Goal: Check status: Check status

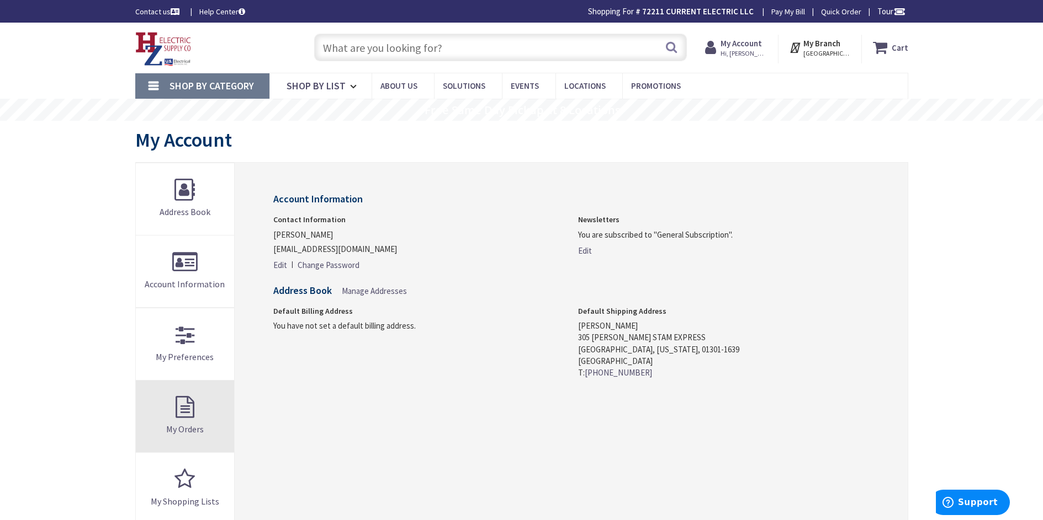
click at [172, 411] on link "My Orders" at bounding box center [185, 417] width 99 height 72
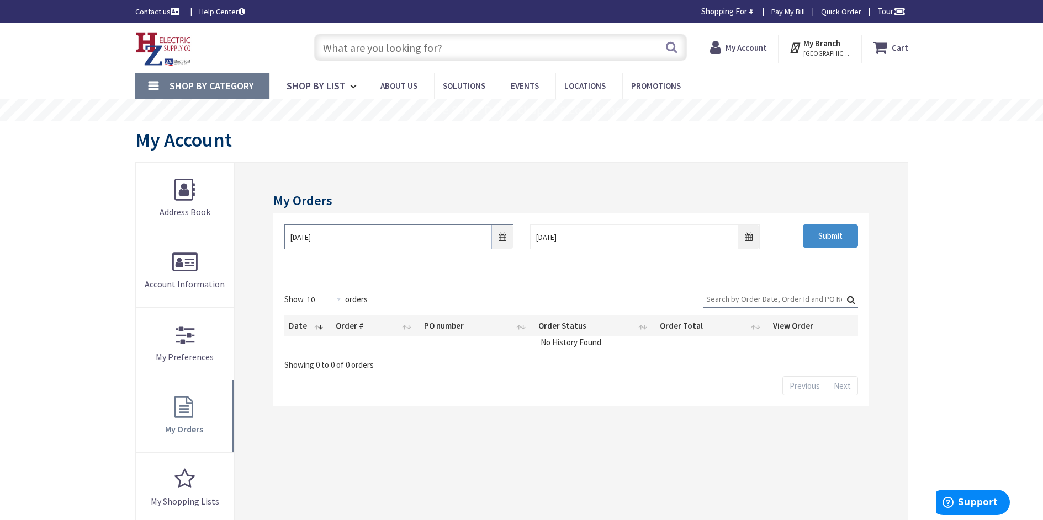
click at [503, 243] on input "[DATE]" at bounding box center [398, 237] width 229 height 25
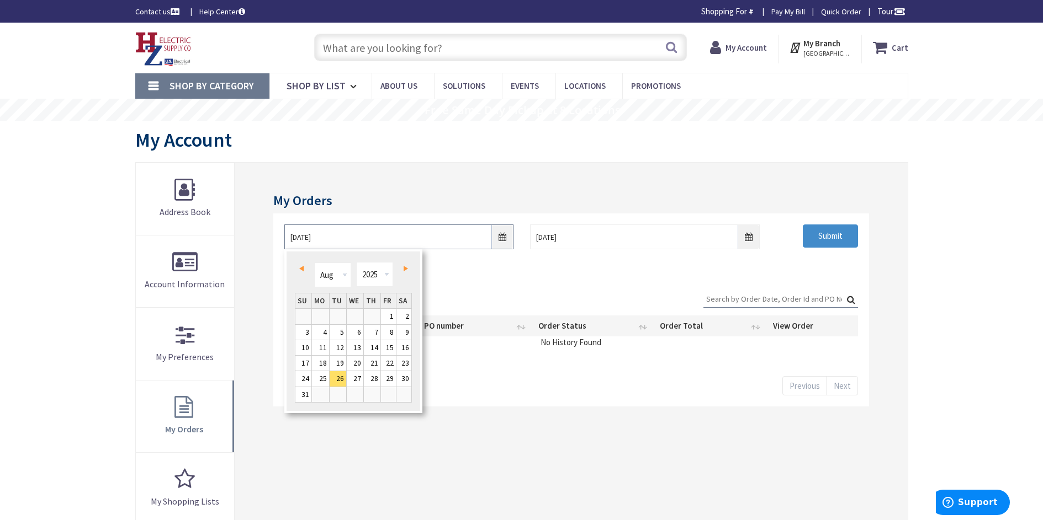
type input "[STREET_ADDRESS]"
click at [391, 318] on link "1" at bounding box center [388, 316] width 15 height 15
type input "08/01/2025"
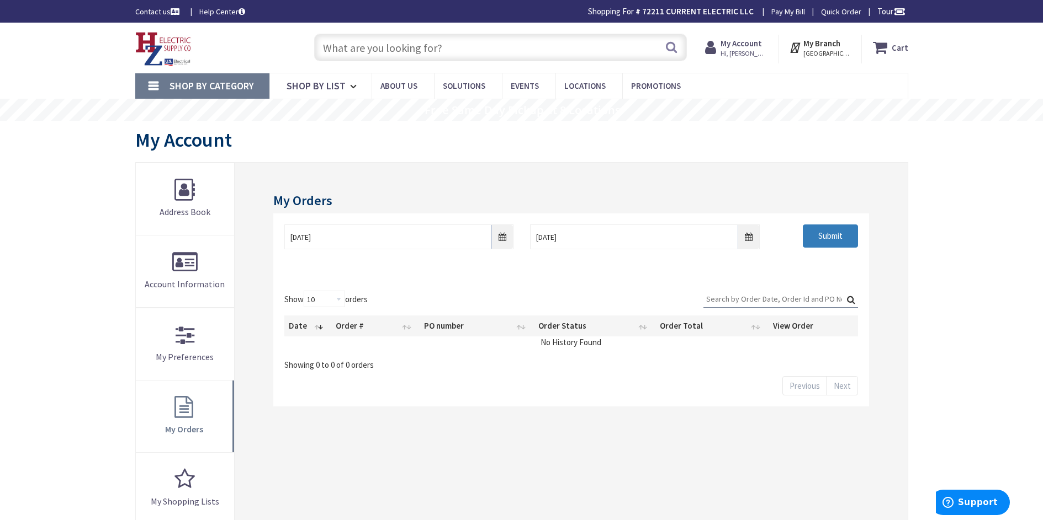
click at [827, 232] on input "Submit" at bounding box center [829, 236] width 55 height 23
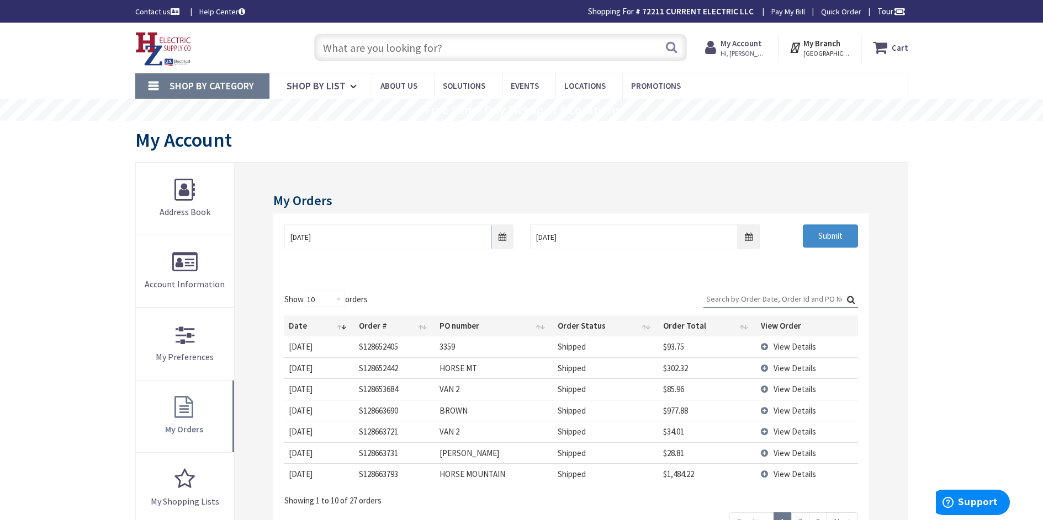
click at [789, 391] on span "View Details" at bounding box center [794, 389] width 42 height 10
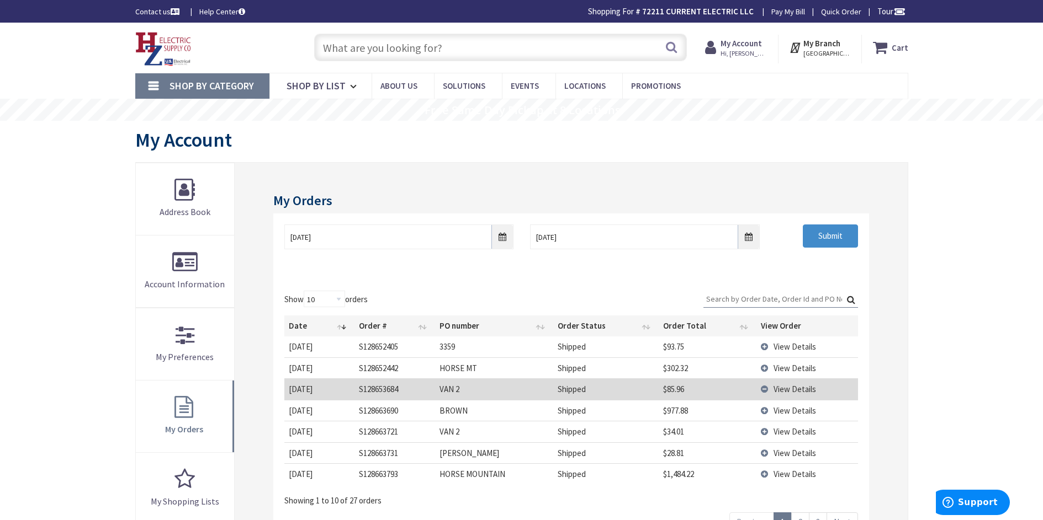
click at [788, 389] on span "View Details" at bounding box center [794, 389] width 42 height 10
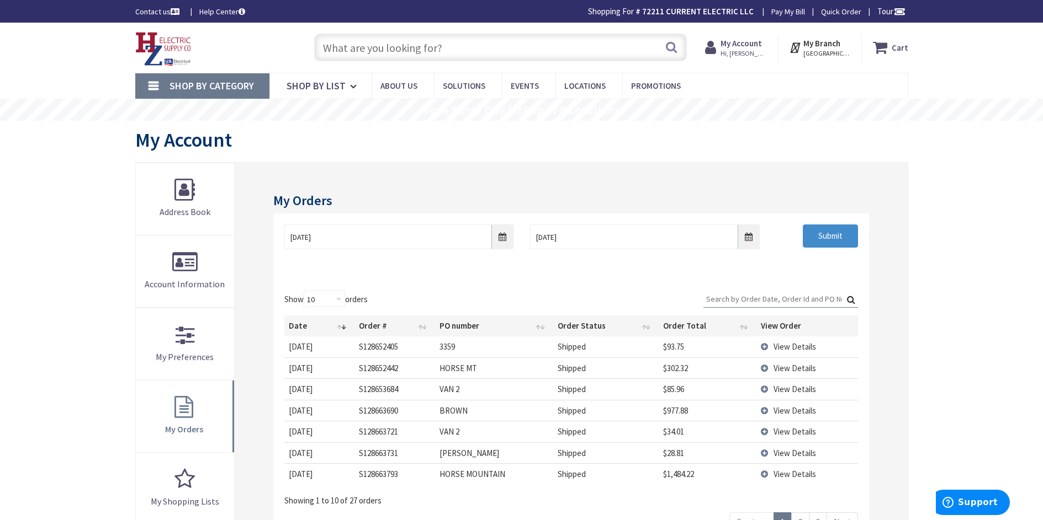
click at [783, 390] on span "View Details" at bounding box center [794, 389] width 42 height 10
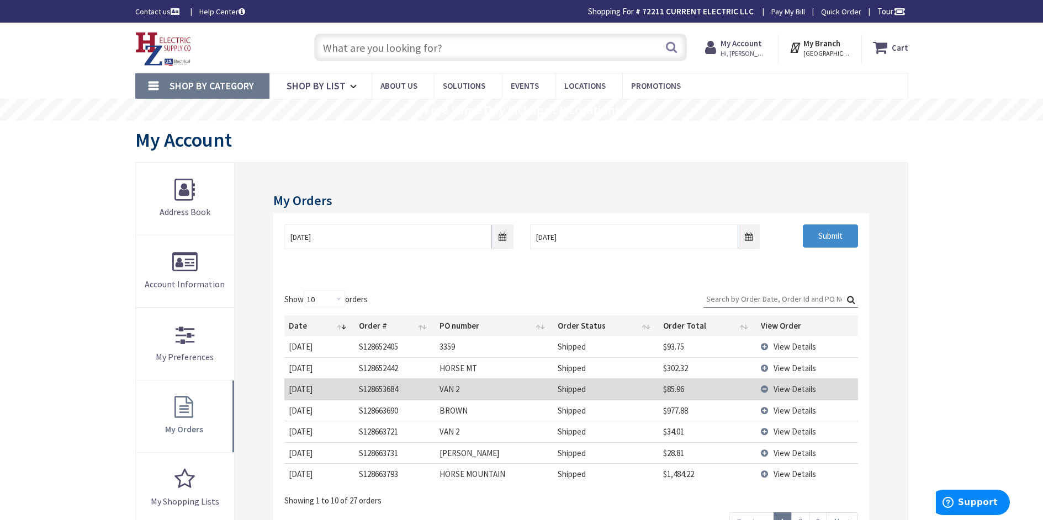
click at [780, 395] on td "View Details" at bounding box center [806, 389] width 101 height 21
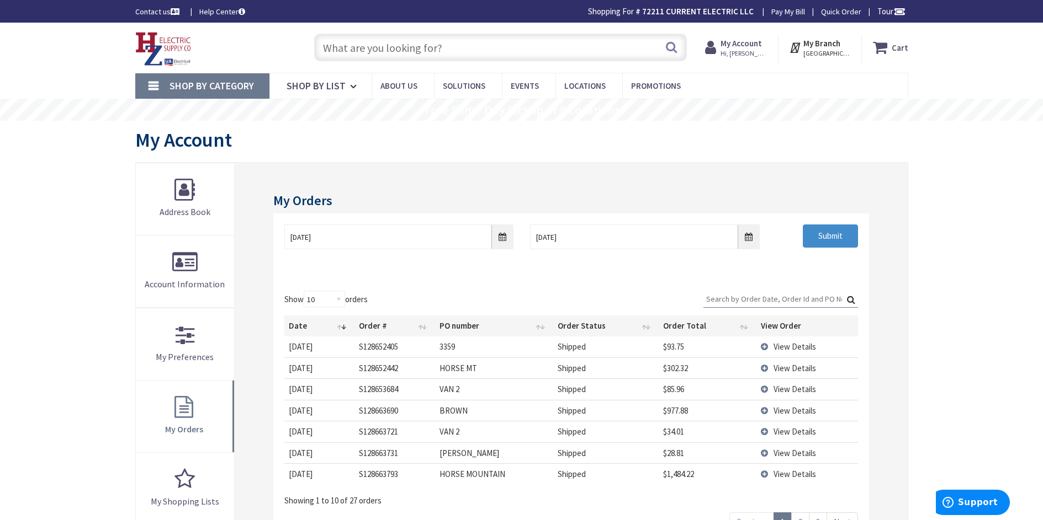
click at [762, 387] on td "View Details" at bounding box center [806, 389] width 101 height 21
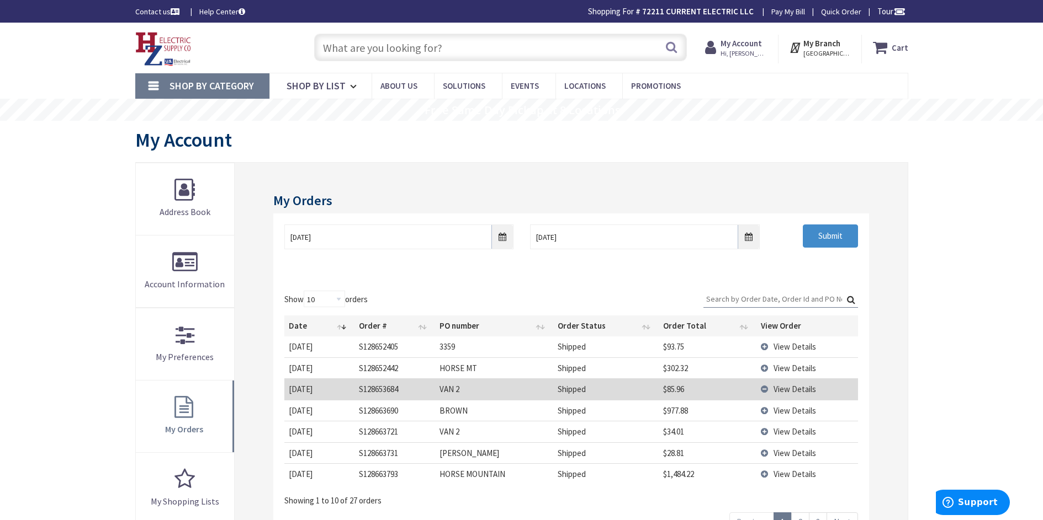
click at [676, 396] on td "$85.96" at bounding box center [707, 389] width 98 height 21
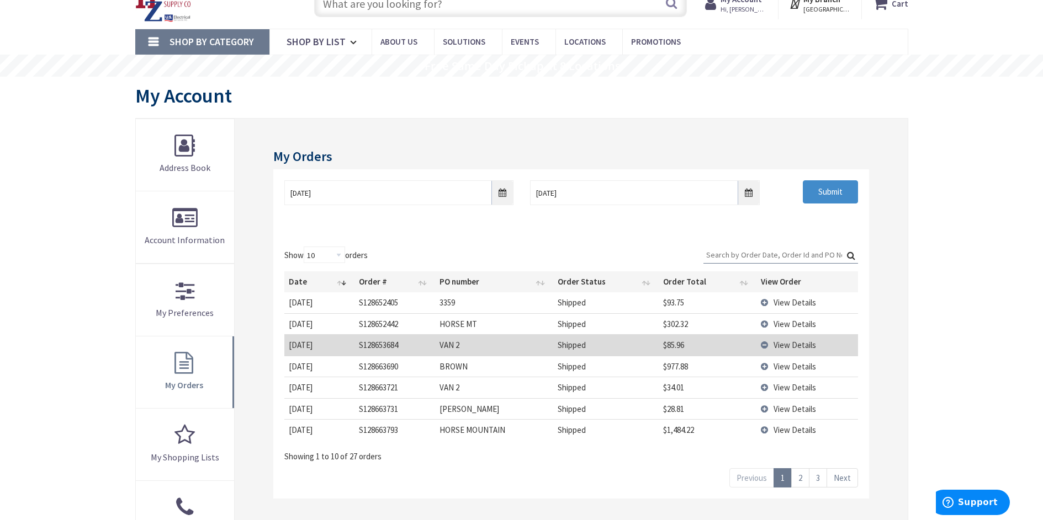
scroll to position [166, 0]
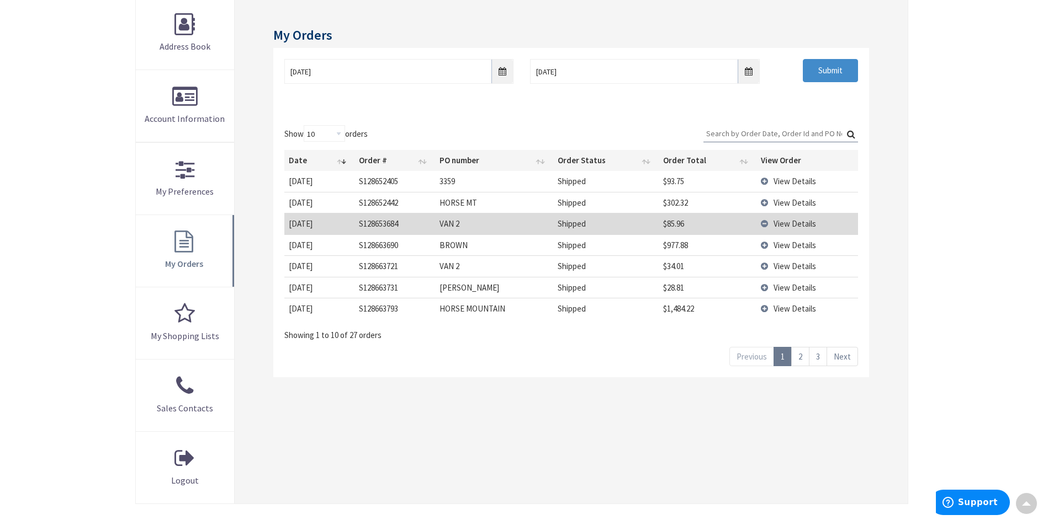
click at [788, 224] on span "View Details" at bounding box center [794, 224] width 42 height 10
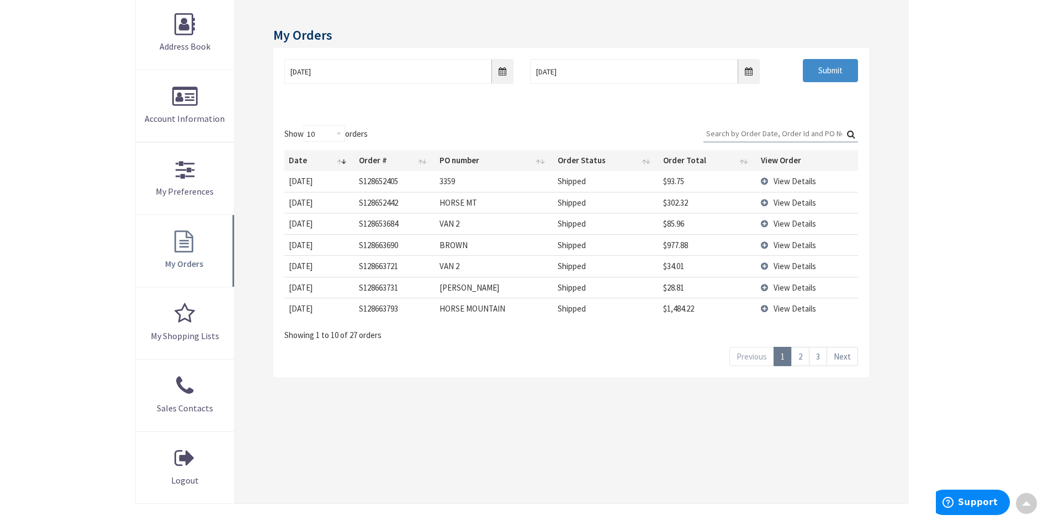
click at [788, 224] on span "View Details" at bounding box center [794, 224] width 42 height 10
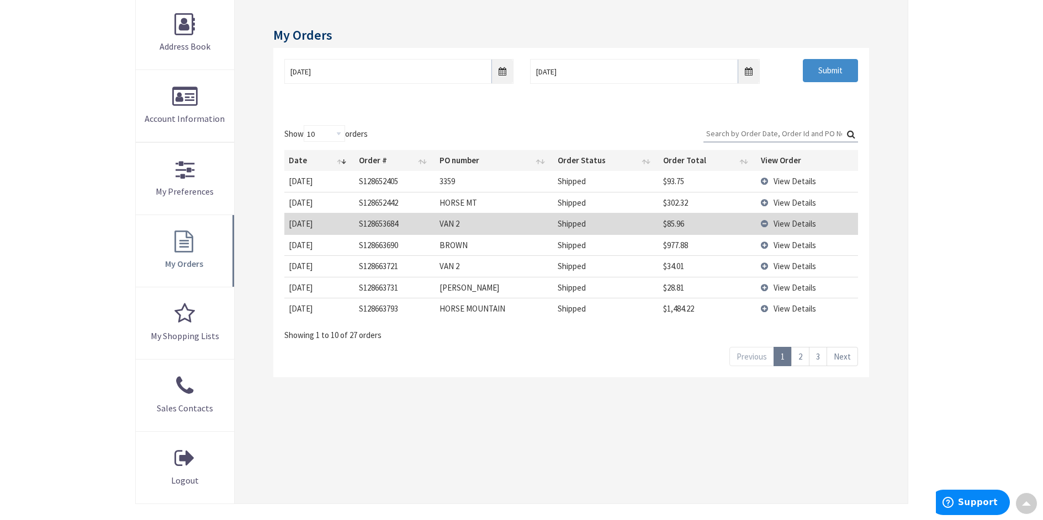
click at [788, 225] on span "View Details" at bounding box center [794, 224] width 42 height 10
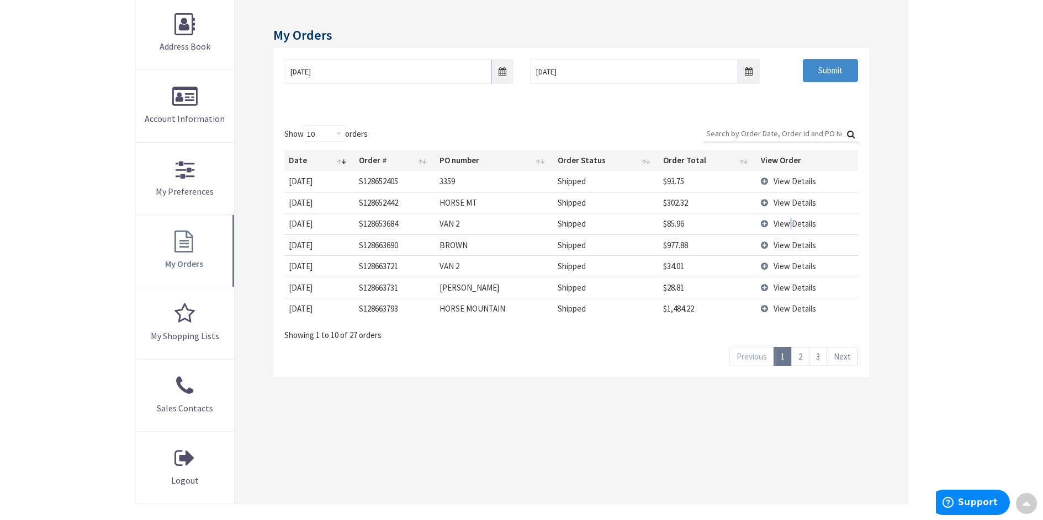
click at [788, 225] on span "View Details" at bounding box center [794, 224] width 42 height 10
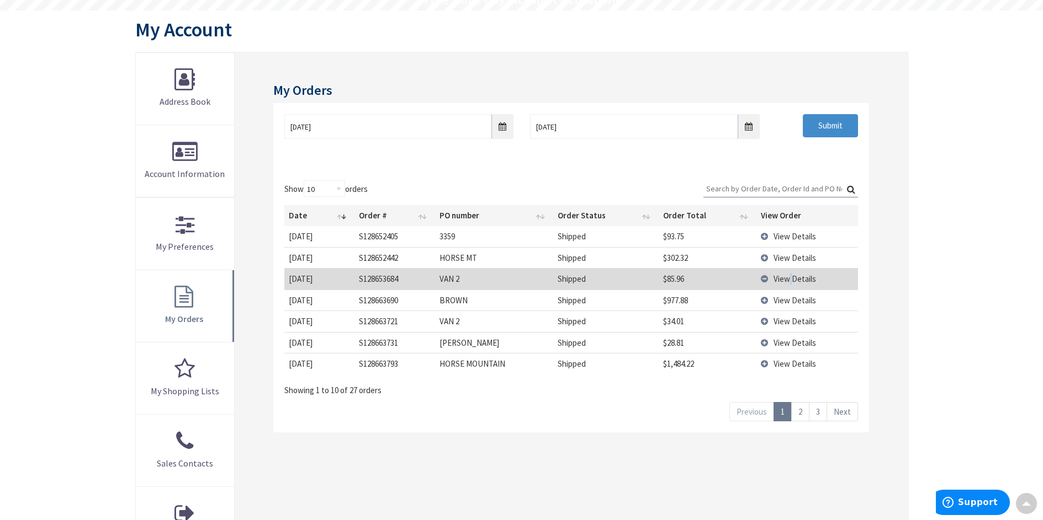
scroll to position [0, 0]
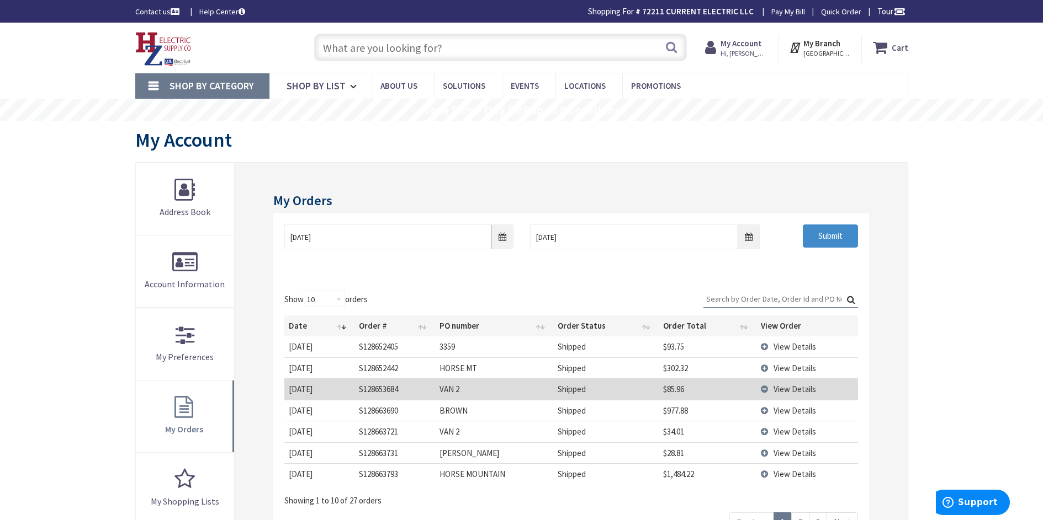
click at [794, 413] on span "View Details" at bounding box center [794, 411] width 42 height 10
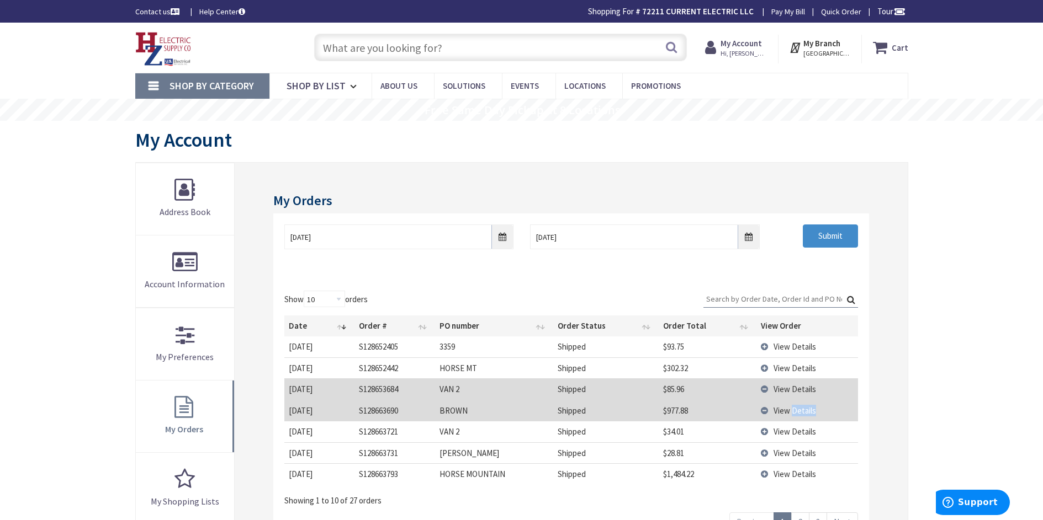
click at [794, 413] on span "View Details" at bounding box center [794, 411] width 42 height 10
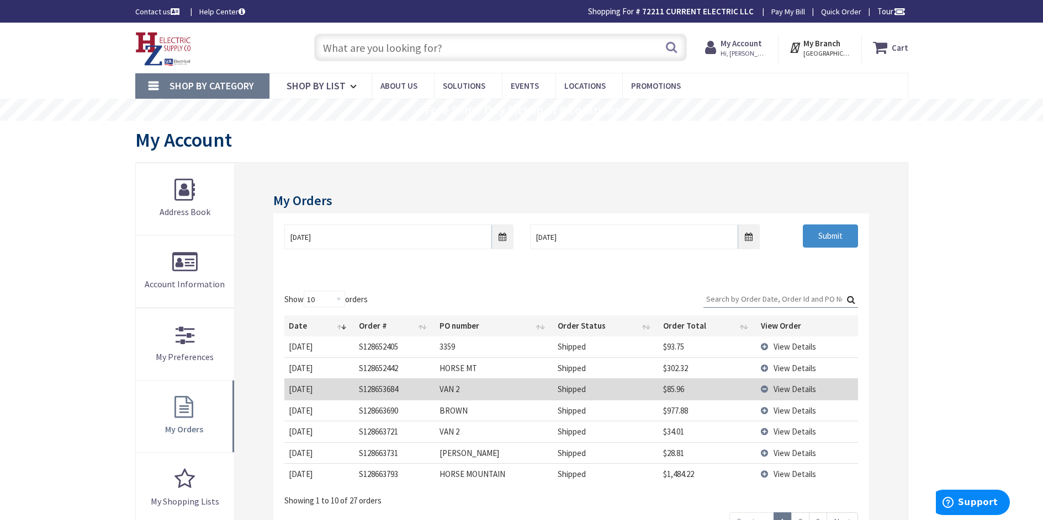
click at [701, 394] on td "$85.96" at bounding box center [707, 389] width 98 height 21
click at [466, 44] on input "text" at bounding box center [500, 48] width 373 height 28
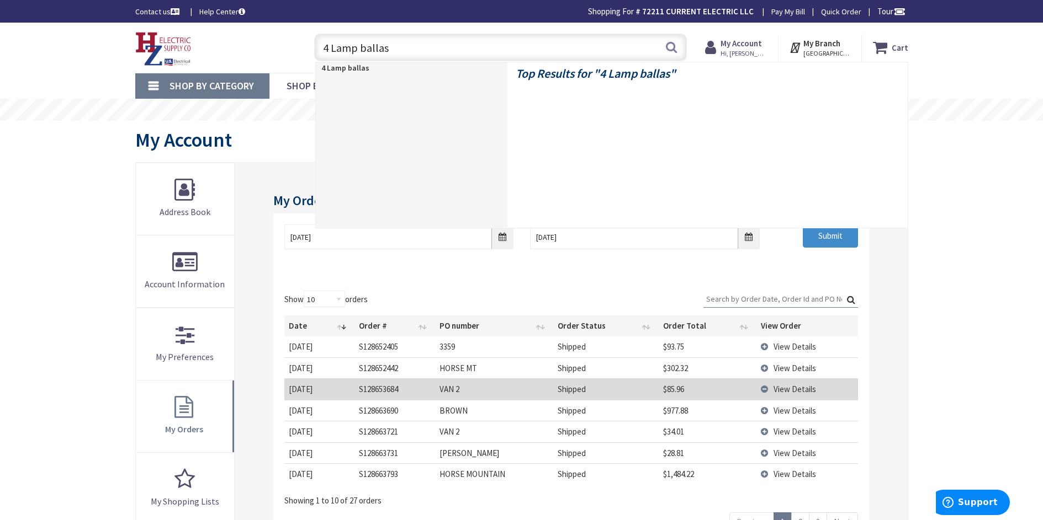
type input "4 Lamp ballast"
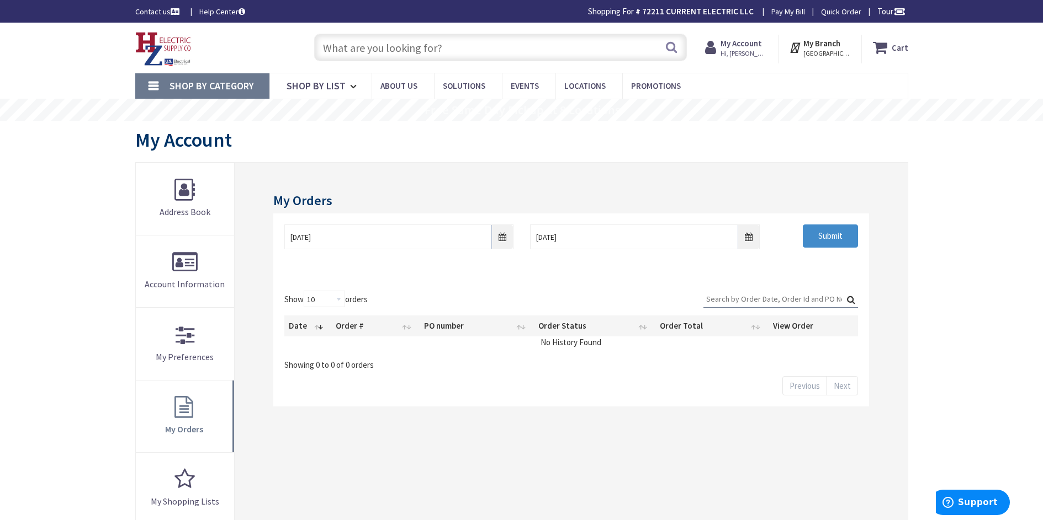
click at [738, 47] on strong "My Account" at bounding box center [740, 43] width 41 height 10
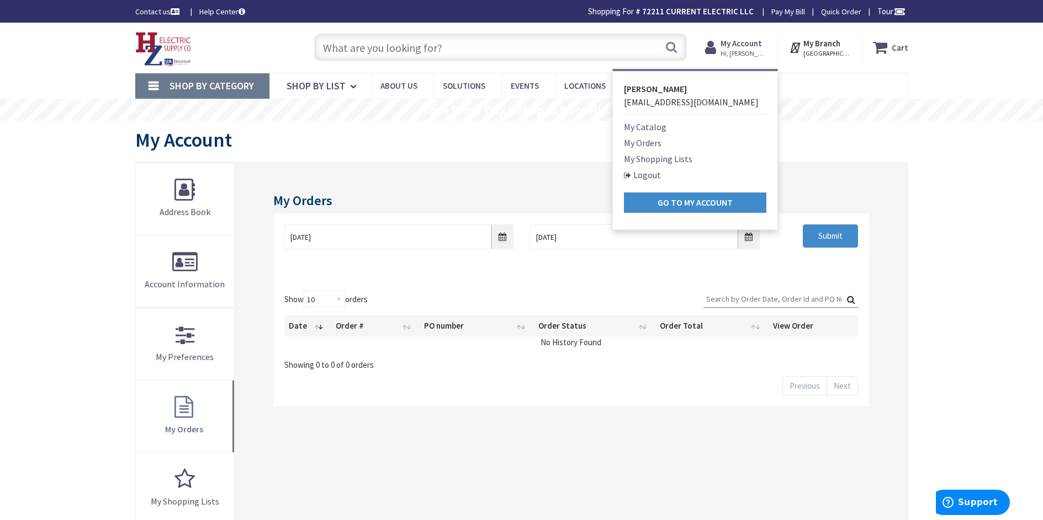
click at [649, 143] on link "My Orders" at bounding box center [643, 142] width 38 height 13
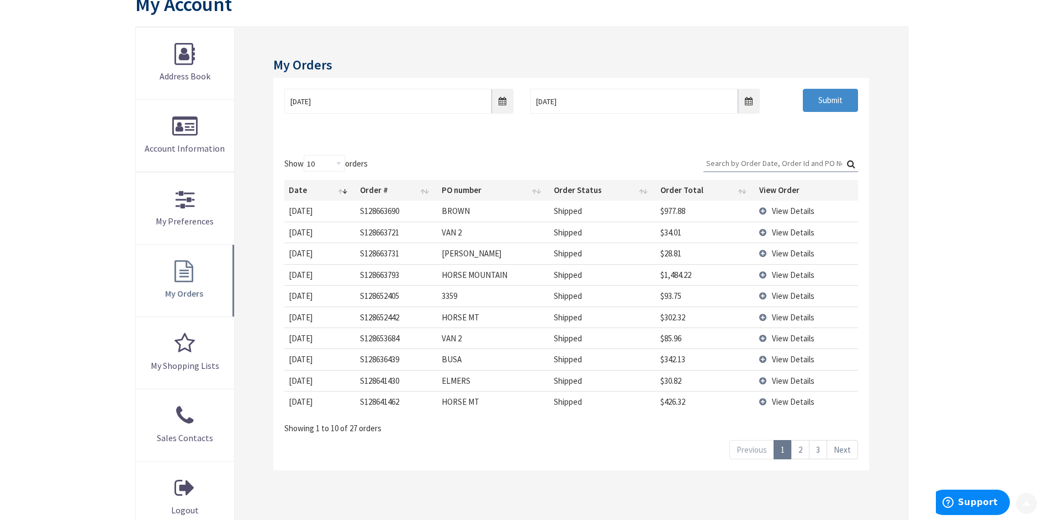
scroll to position [166, 0]
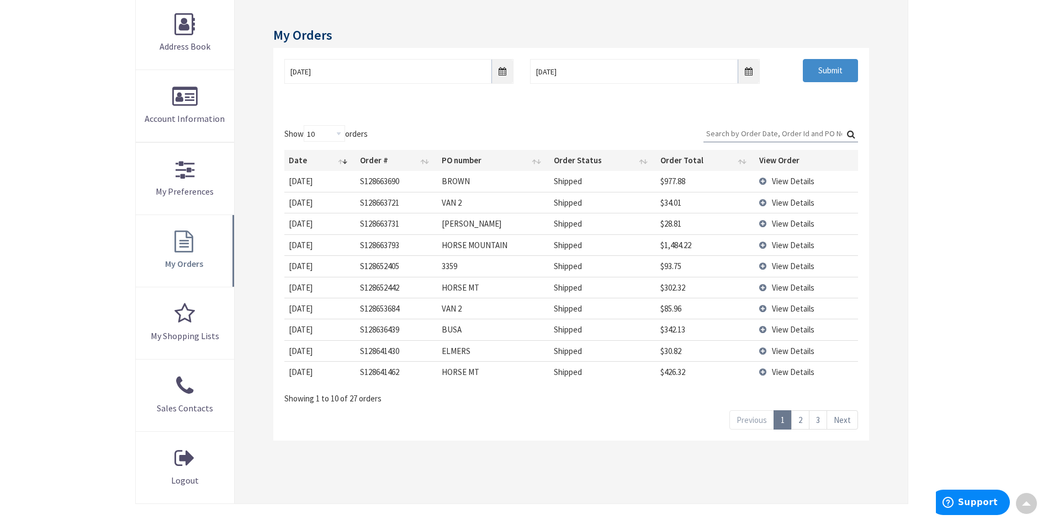
click at [765, 204] on td "View Details" at bounding box center [805, 202] width 103 height 21
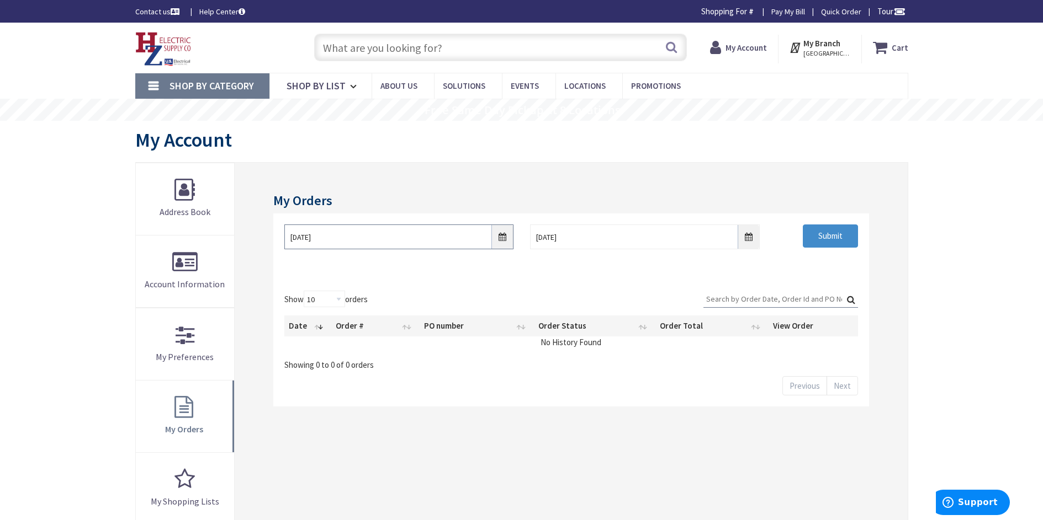
click at [501, 235] on input "8/26/2025" at bounding box center [398, 237] width 229 height 25
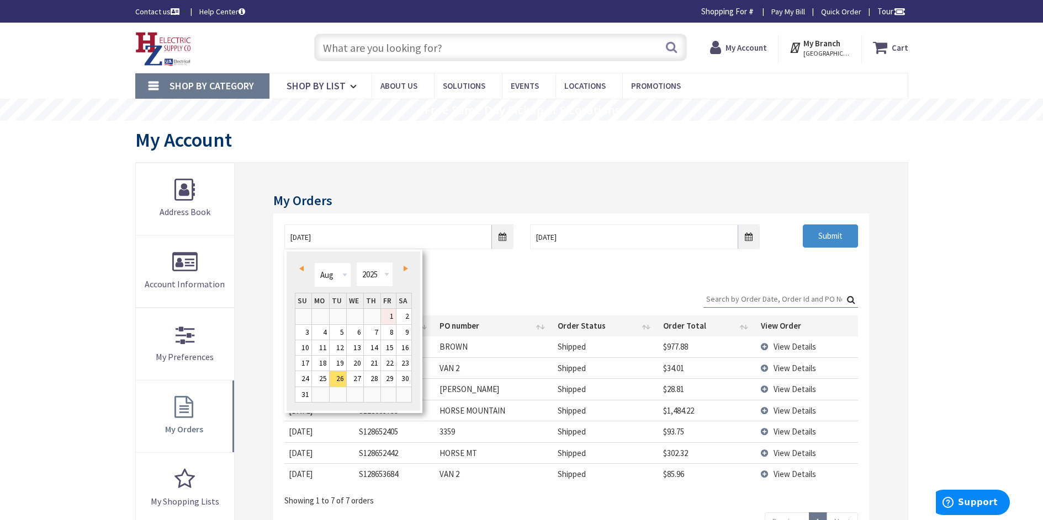
click at [386, 314] on link "1" at bounding box center [388, 316] width 15 height 15
type input "08/01/2025"
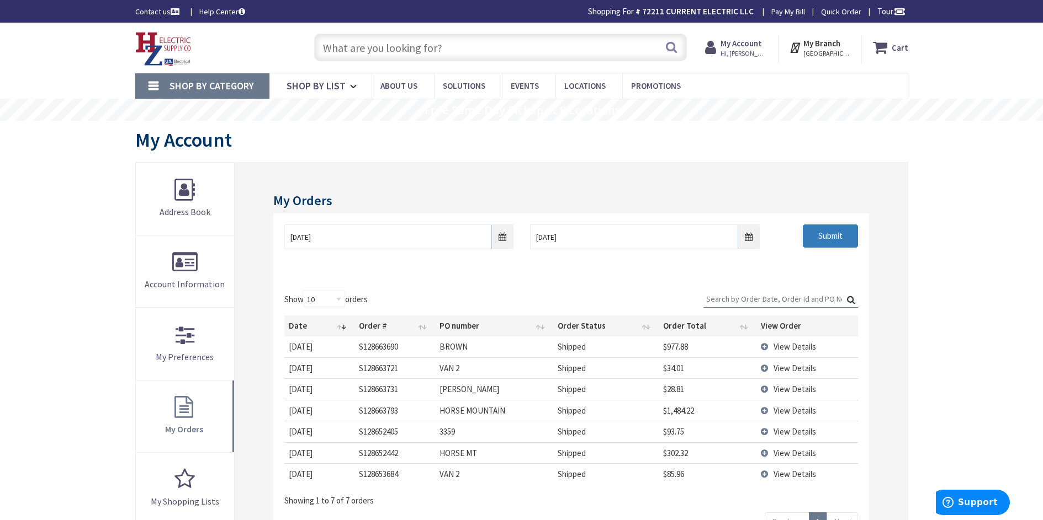
click at [836, 231] on input "Submit" at bounding box center [829, 236] width 55 height 23
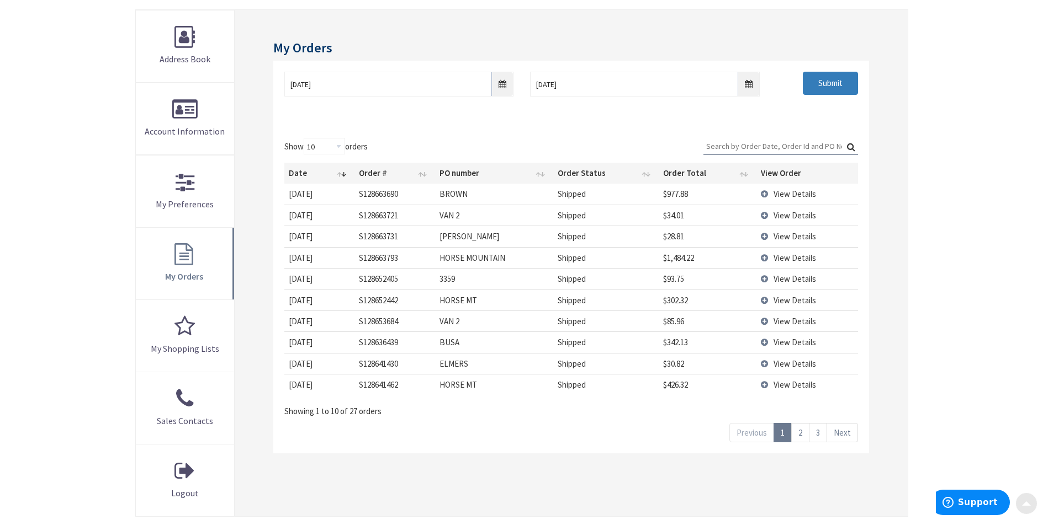
scroll to position [166, 0]
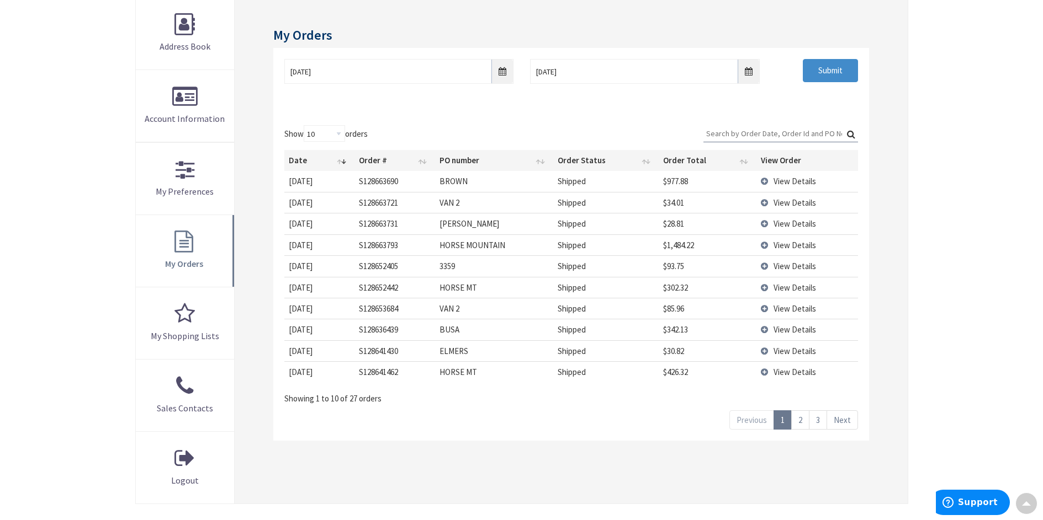
click at [767, 222] on td "View Details" at bounding box center [806, 223] width 101 height 21
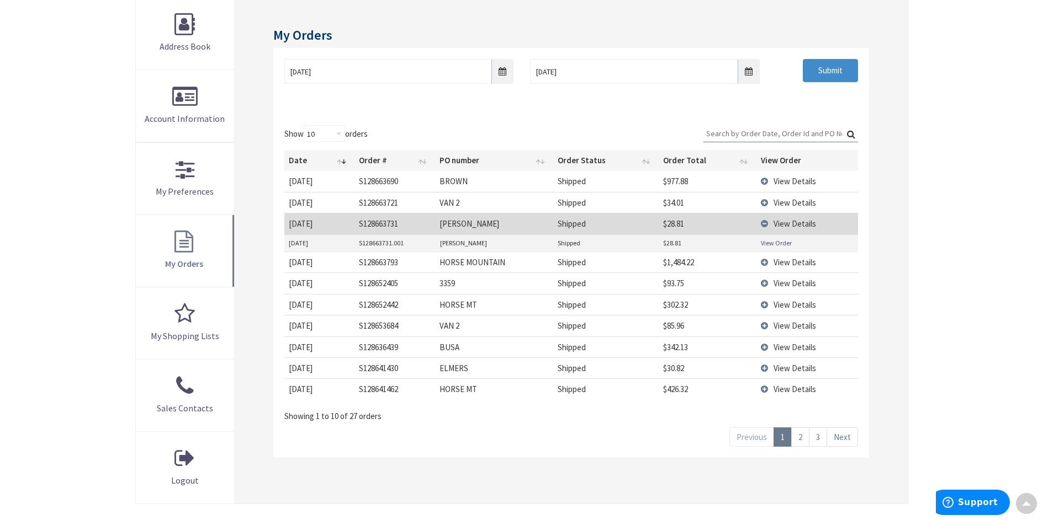
click at [767, 242] on link "View Order" at bounding box center [776, 242] width 31 height 9
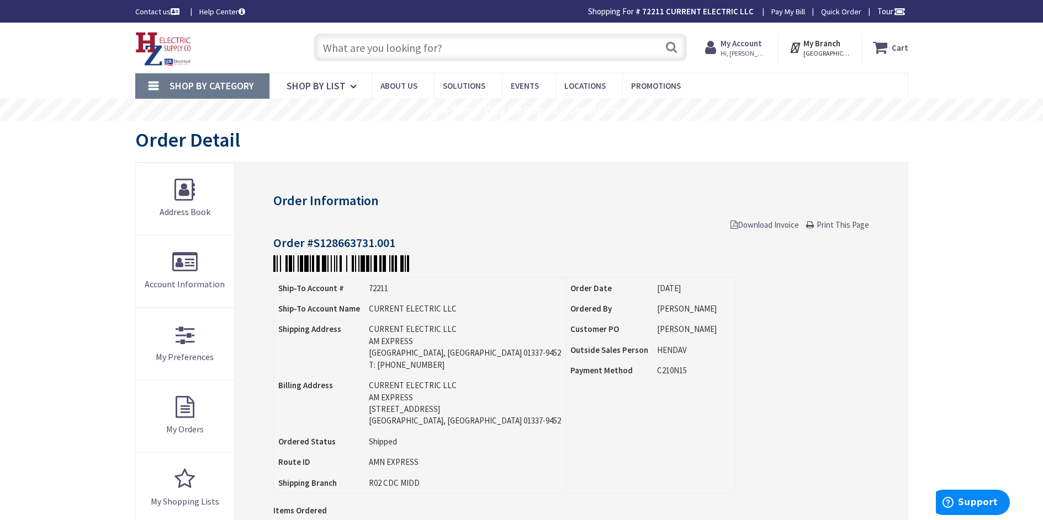
click at [448, 49] on input "text" at bounding box center [500, 48] width 373 height 28
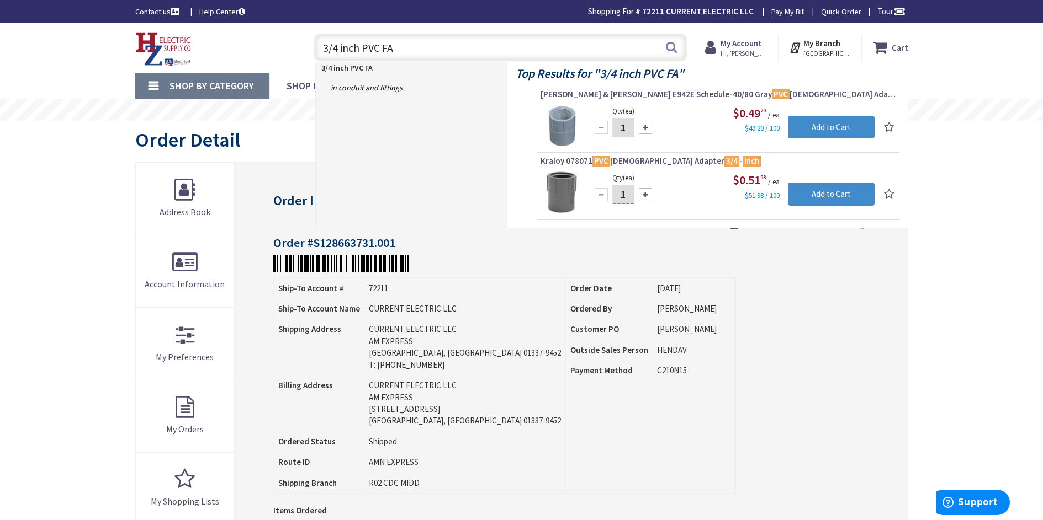
drag, startPoint x: 420, startPoint y: 51, endPoint x: 287, endPoint y: 47, distance: 133.0
click at [287, 47] on div "Toggle Nav 3/4 inch PVC FA 3/4 inch PVC FA Search Cart My Cart Close" at bounding box center [521, 47] width 789 height 37
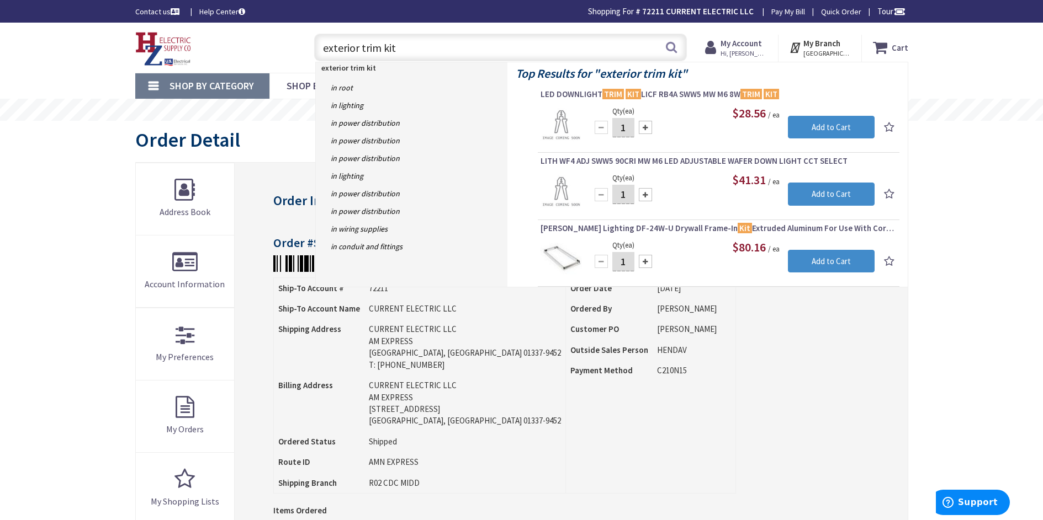
click at [322, 47] on input "exterior trim kit" at bounding box center [500, 48] width 373 height 28
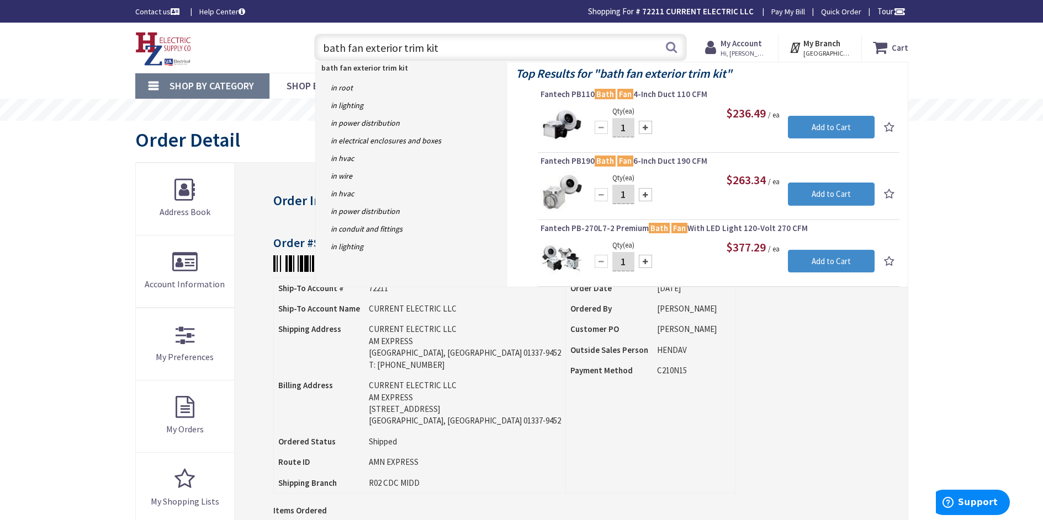
click at [446, 49] on input "bath fan exterior trim kit" at bounding box center [500, 48] width 373 height 28
click at [365, 51] on input "bath fan exterior trim" at bounding box center [500, 48] width 373 height 28
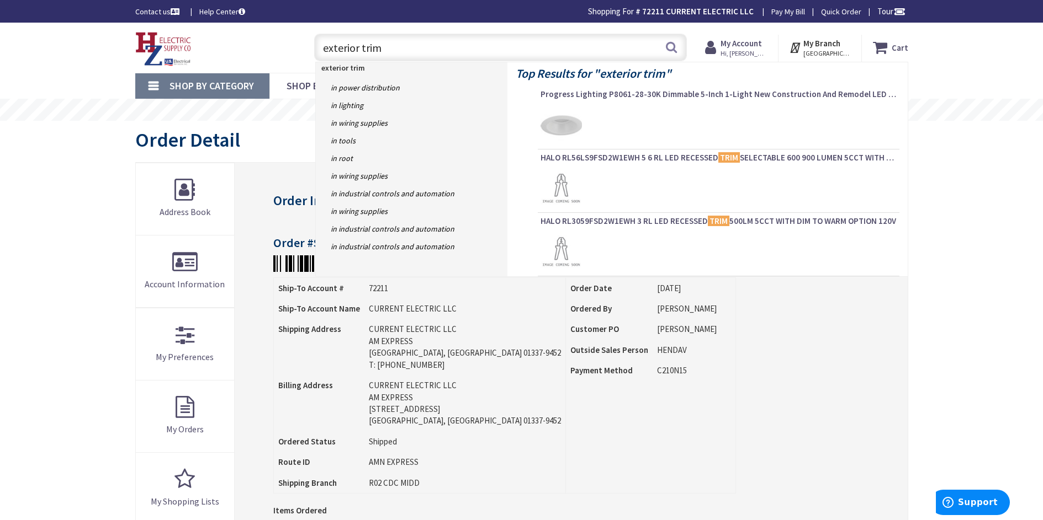
click at [384, 47] on input "exterior trim" at bounding box center [500, 48] width 373 height 28
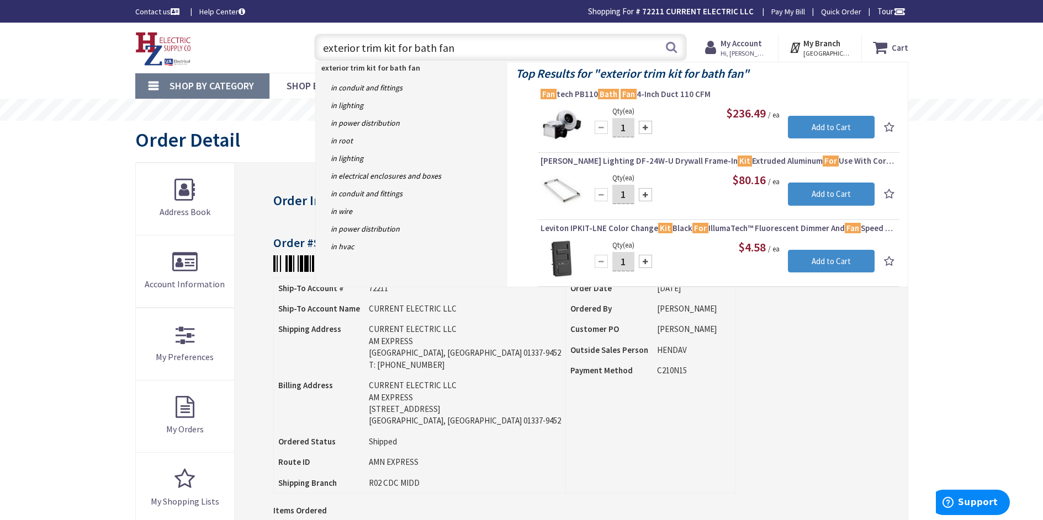
type input "exterior trim kit for bath fan"
